Goal: Information Seeking & Learning: Learn about a topic

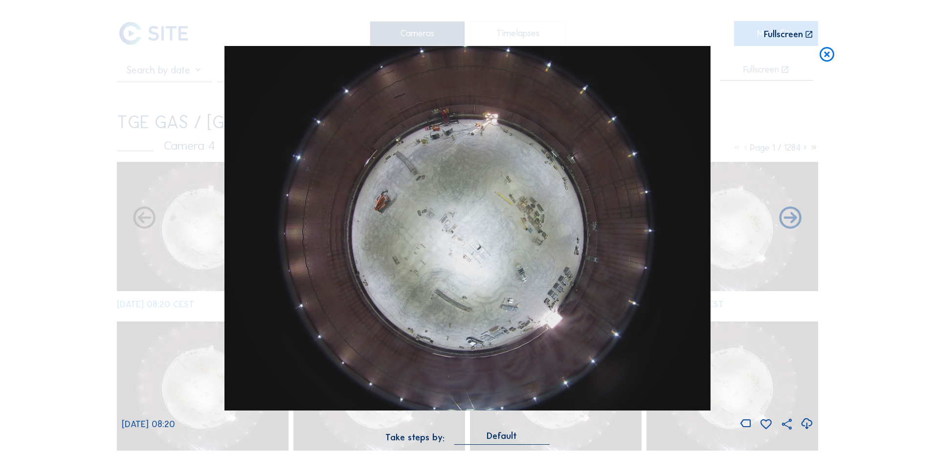
click at [825, 55] on icon at bounding box center [827, 55] width 18 height 18
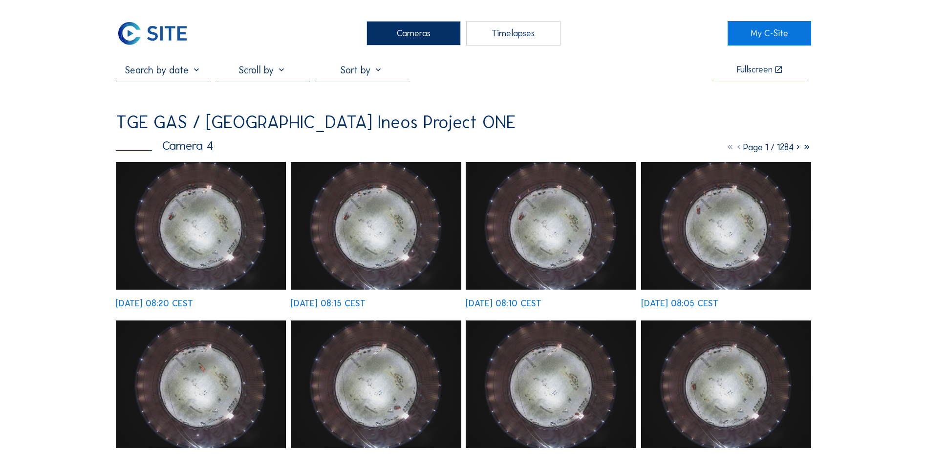
click at [414, 31] on div "Cameras" at bounding box center [414, 33] width 94 height 24
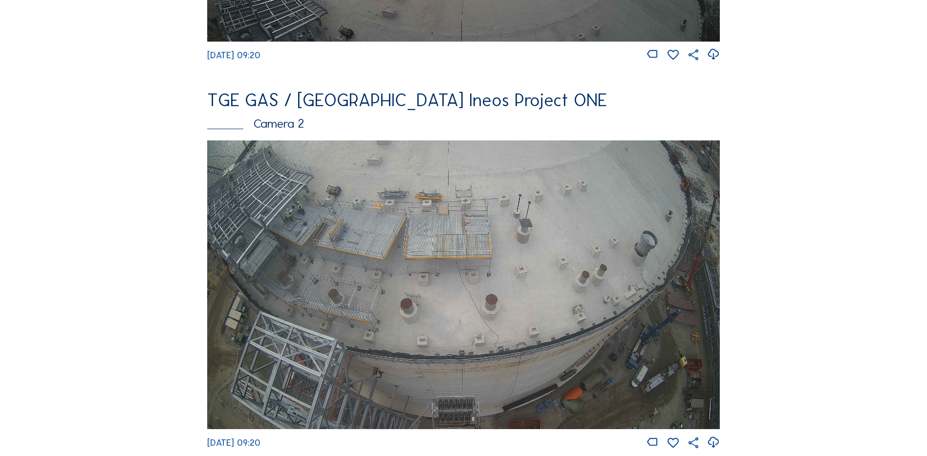
scroll to position [244, 0]
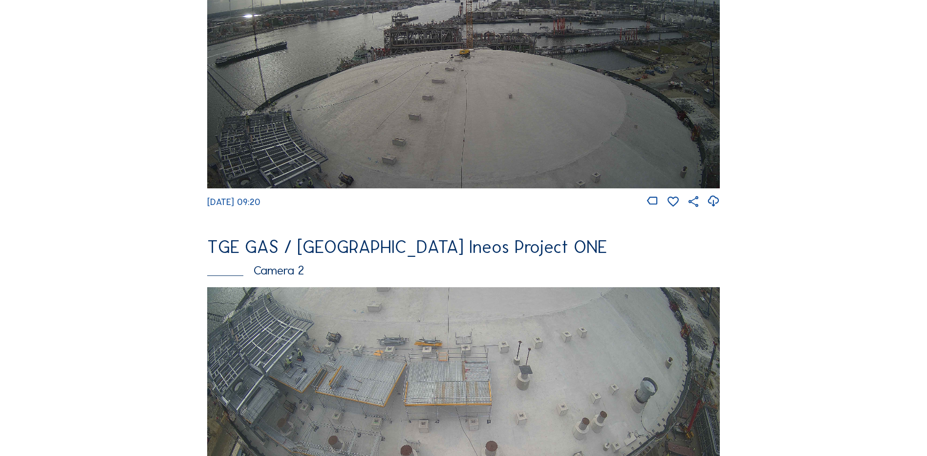
click at [413, 114] on img at bounding box center [463, 43] width 513 height 288
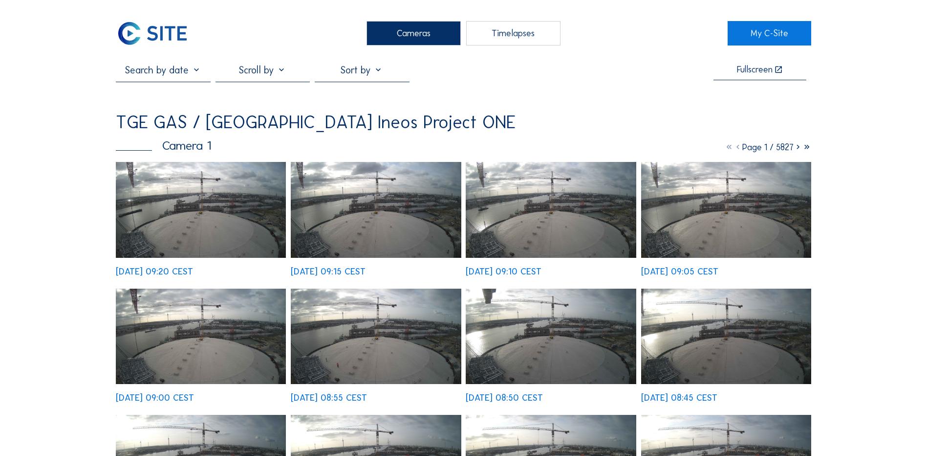
click at [201, 198] on img at bounding box center [201, 210] width 170 height 96
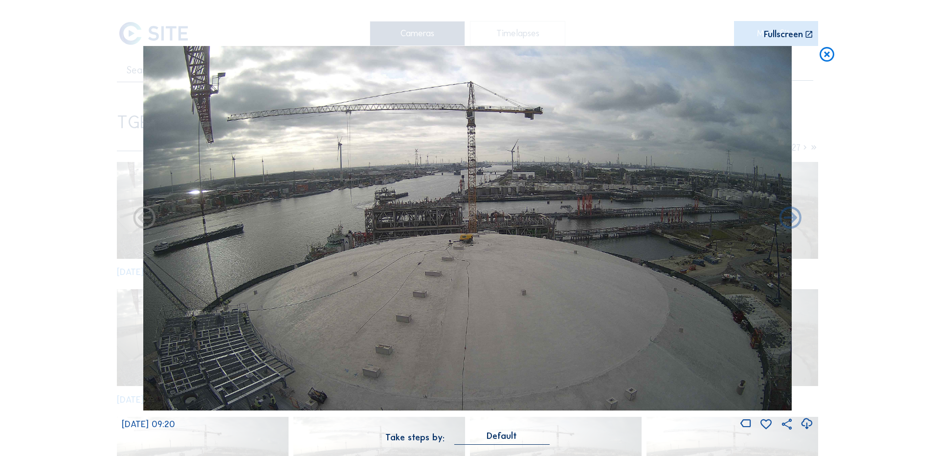
click at [805, 422] on icon at bounding box center [806, 423] width 13 height 16
drag, startPoint x: 39, startPoint y: 221, endPoint x: 165, endPoint y: 203, distance: 127.4
click at [39, 221] on div "Scroll to travel through time | Press 'Alt' Button + Scroll to Zoom | Click and…" at bounding box center [467, 228] width 935 height 456
click at [828, 55] on icon at bounding box center [827, 55] width 18 height 18
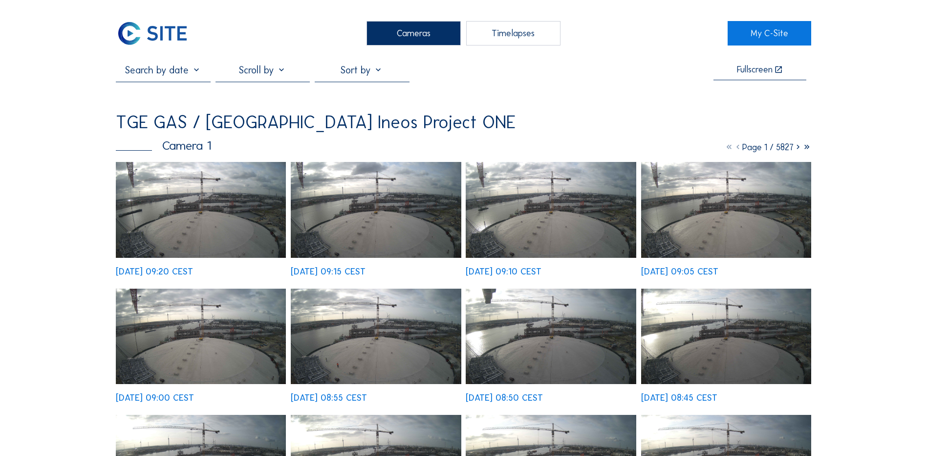
click at [393, 34] on div "Cameras" at bounding box center [414, 33] width 94 height 24
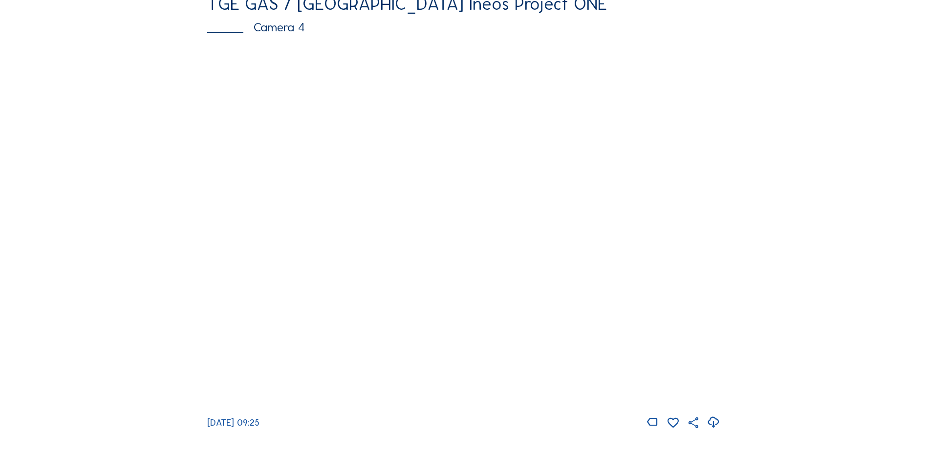
scroll to position [929, 0]
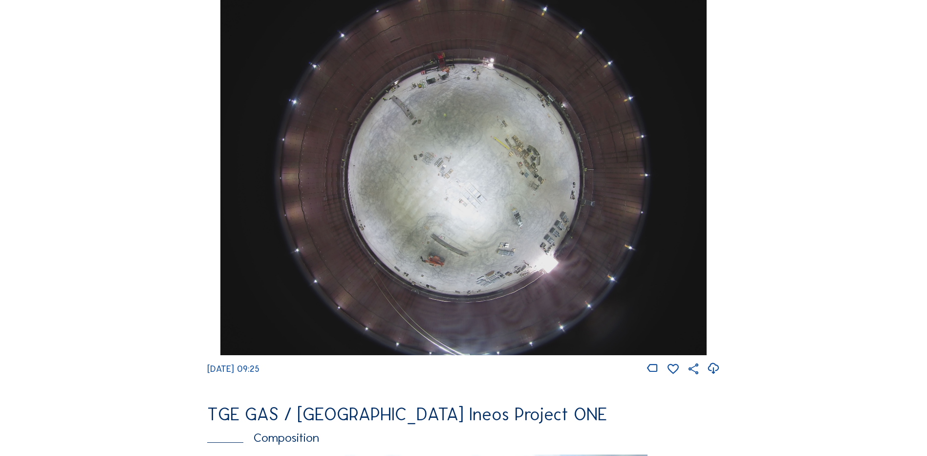
click at [468, 197] on img at bounding box center [463, 172] width 486 height 365
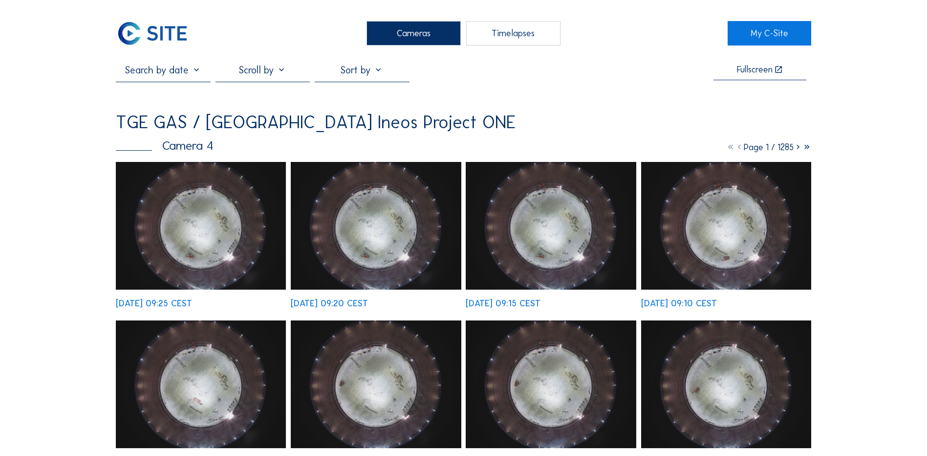
click at [405, 26] on div "Cameras" at bounding box center [414, 33] width 94 height 24
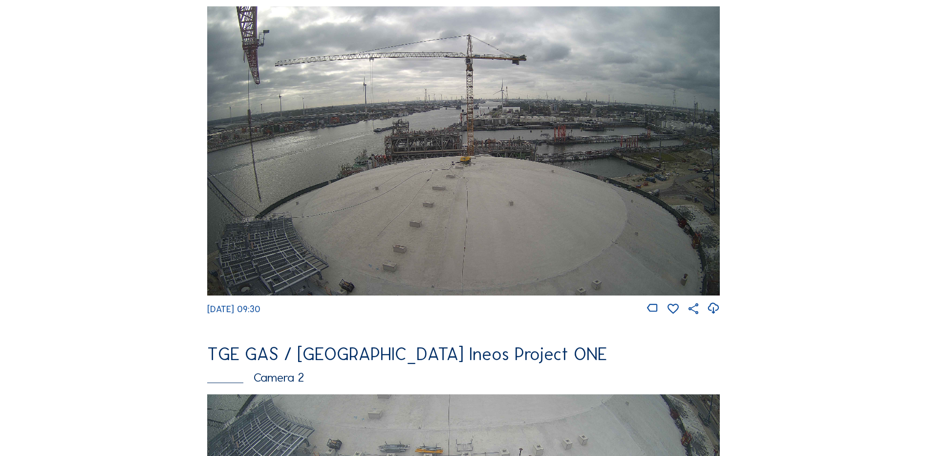
scroll to position [49, 0]
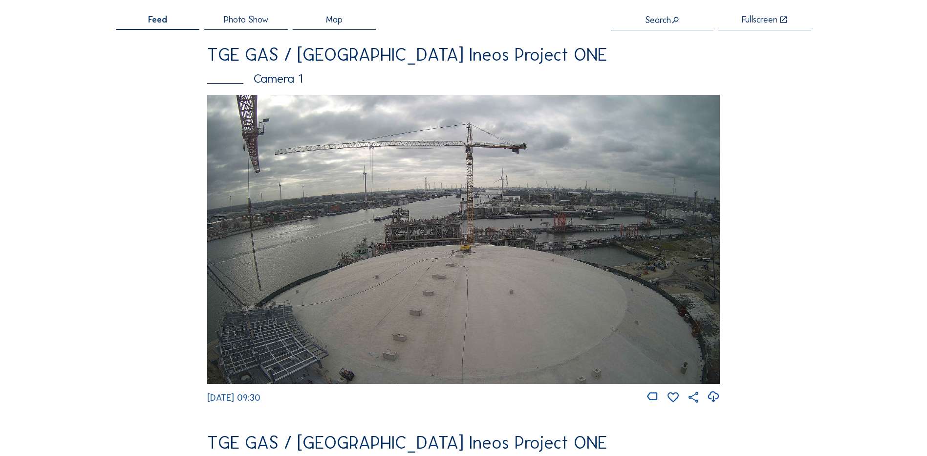
click at [386, 251] on img at bounding box center [463, 239] width 513 height 288
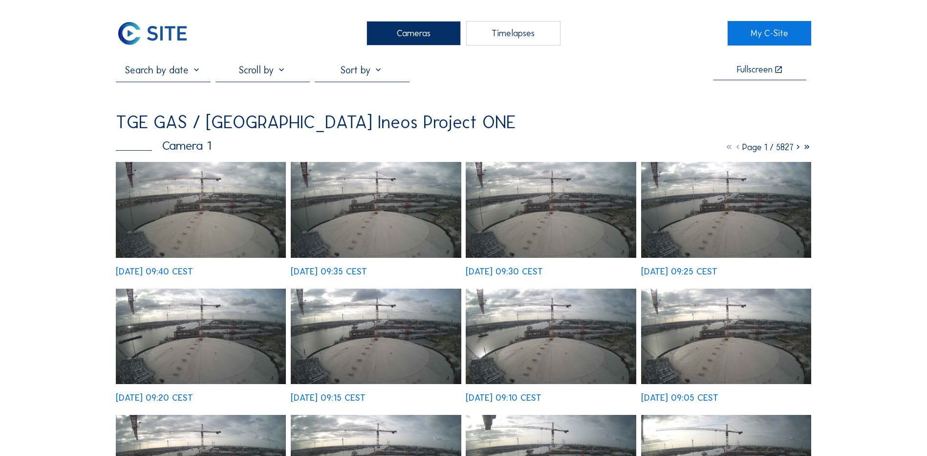
click at [170, 201] on img at bounding box center [201, 210] width 170 height 96
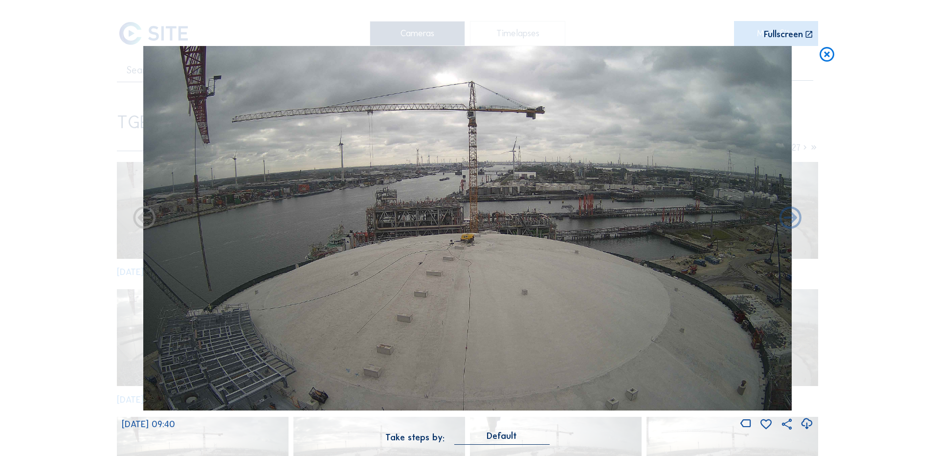
click at [805, 426] on icon at bounding box center [806, 423] width 13 height 16
click at [825, 57] on icon at bounding box center [827, 55] width 18 height 18
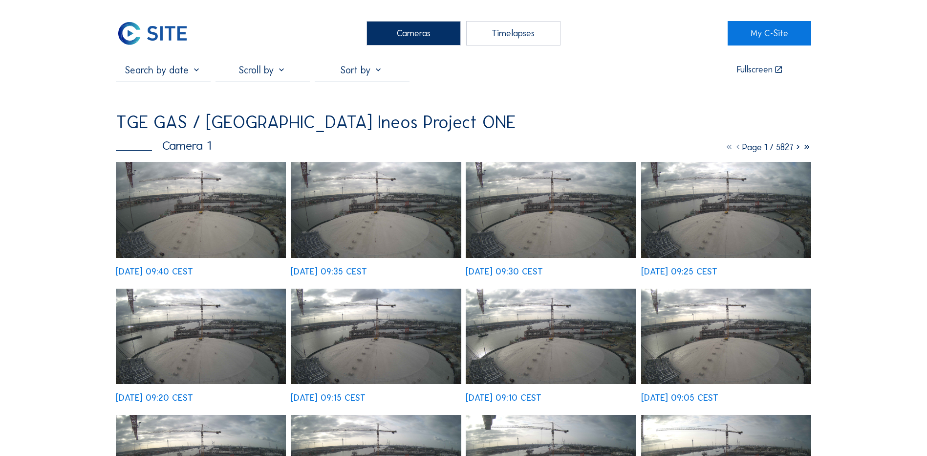
click at [422, 27] on div "Cameras" at bounding box center [414, 33] width 94 height 24
